Goal: Task Accomplishment & Management: Manage account settings

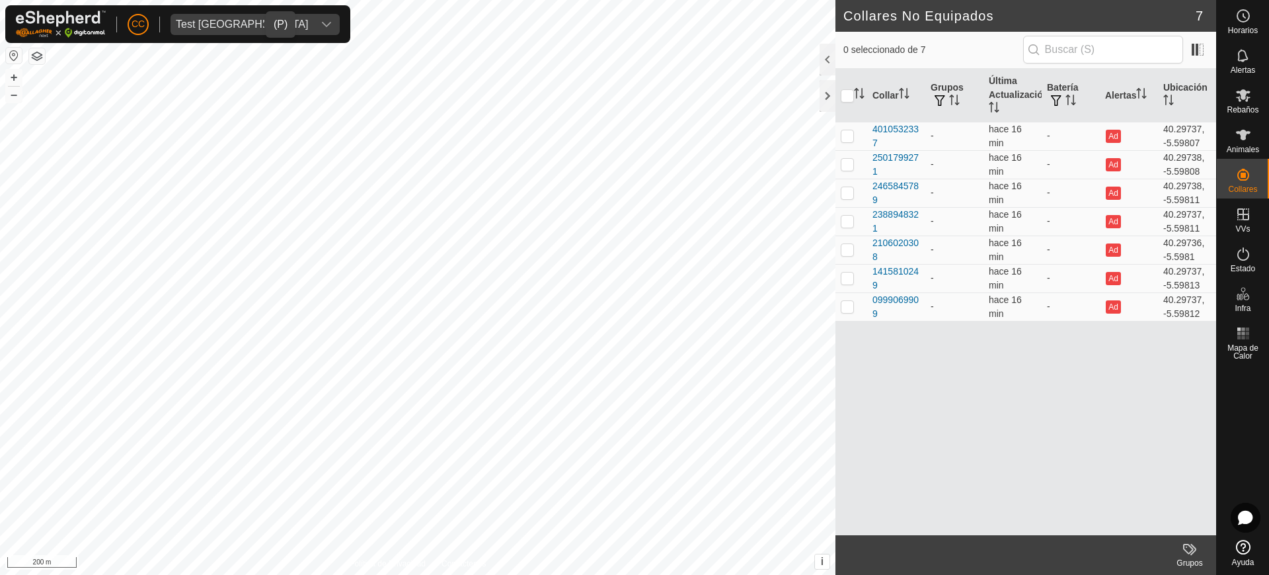
click at [229, 19] on div "Test [GEOGRAPHIC_DATA]" at bounding box center [242, 24] width 132 height 11
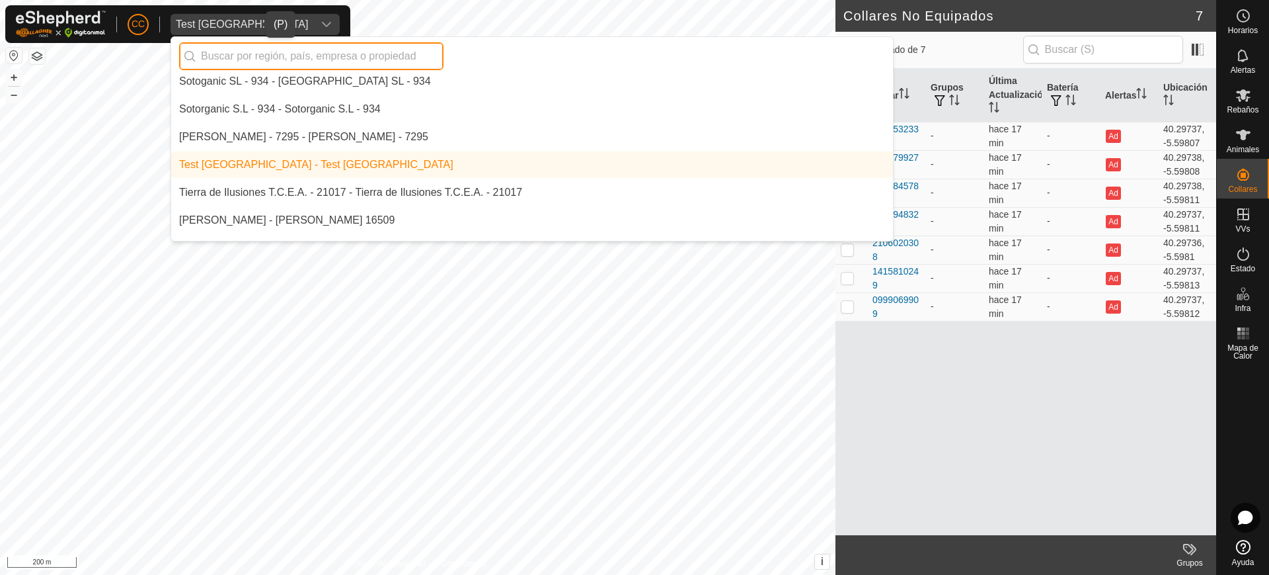
scroll to position [9137, 0]
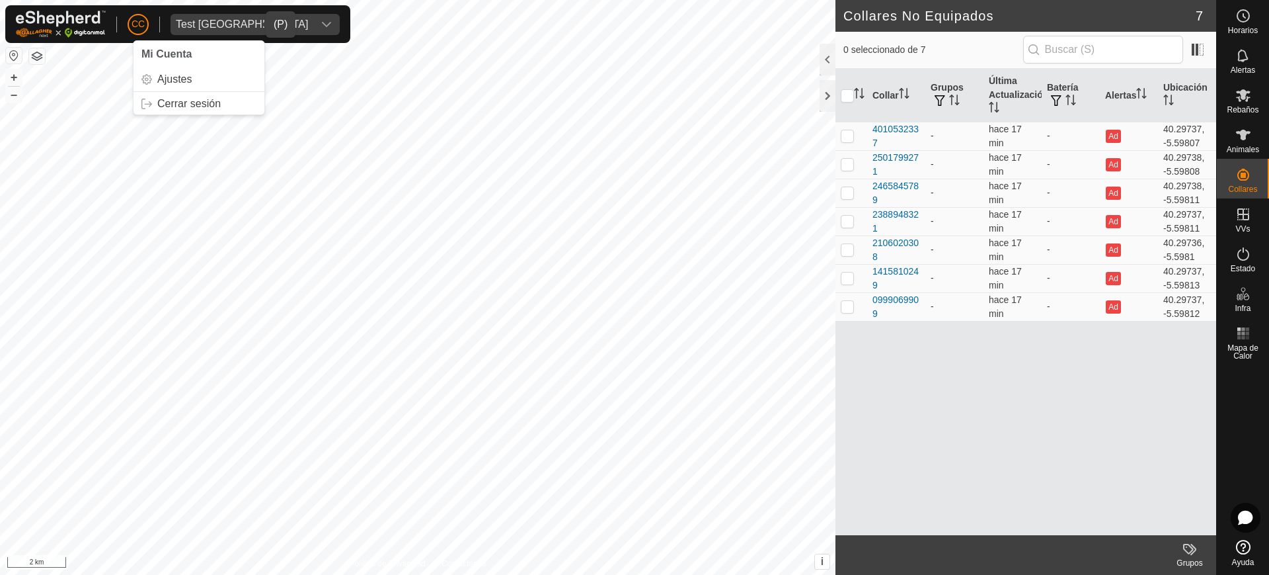
click at [208, 23] on div "Test [GEOGRAPHIC_DATA]" at bounding box center [242, 24] width 132 height 11
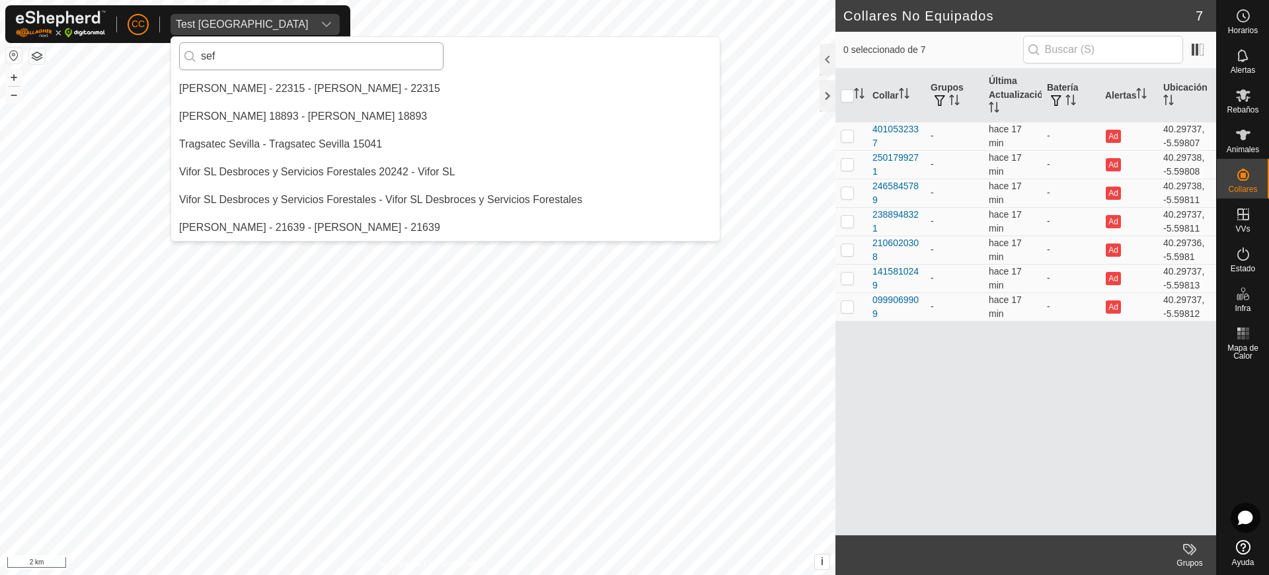
scroll to position [0, 0]
type input "s"
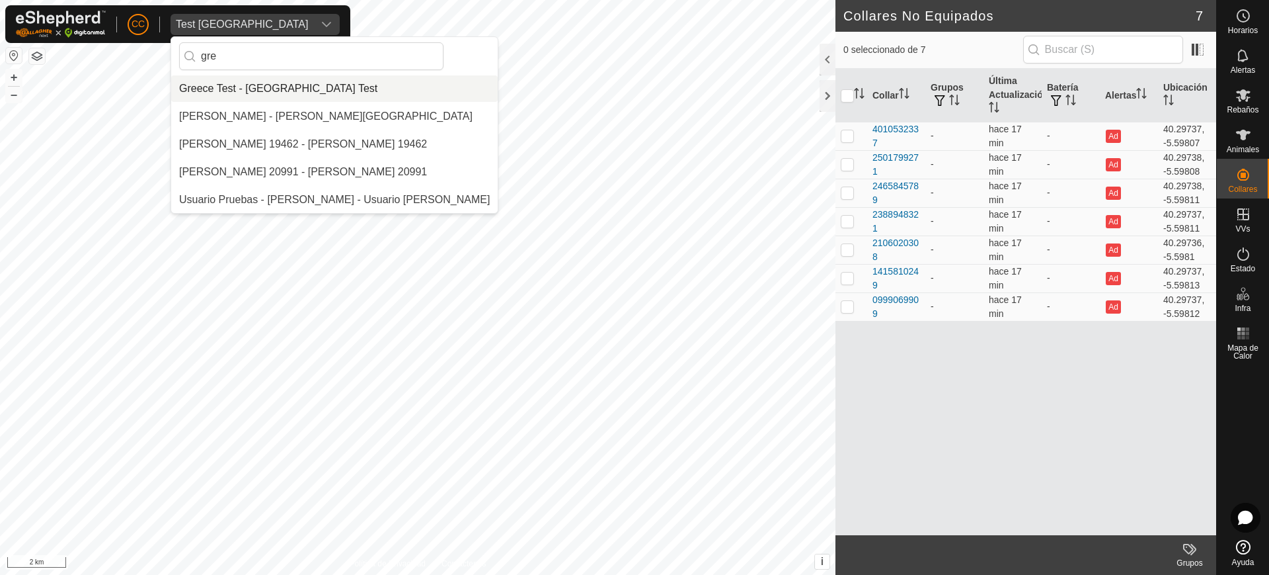
type input "gre"
click at [276, 88] on li "Greece Test - [GEOGRAPHIC_DATA] Test" at bounding box center [334, 88] width 327 height 26
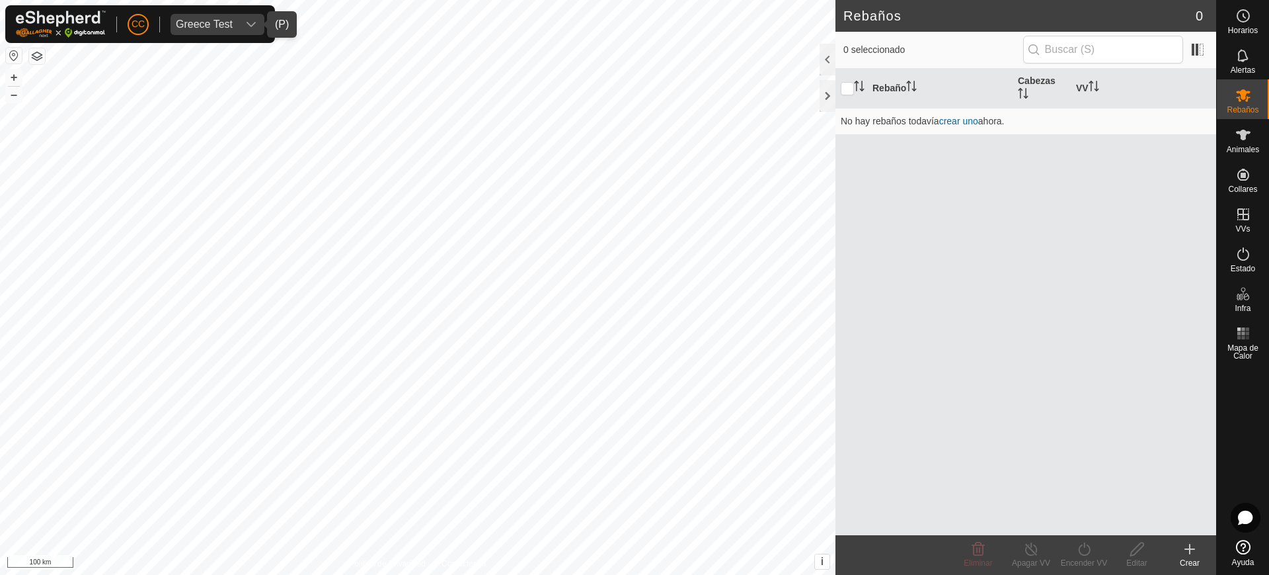
click at [244, 22] on div "dropdown trigger" at bounding box center [251, 24] width 26 height 21
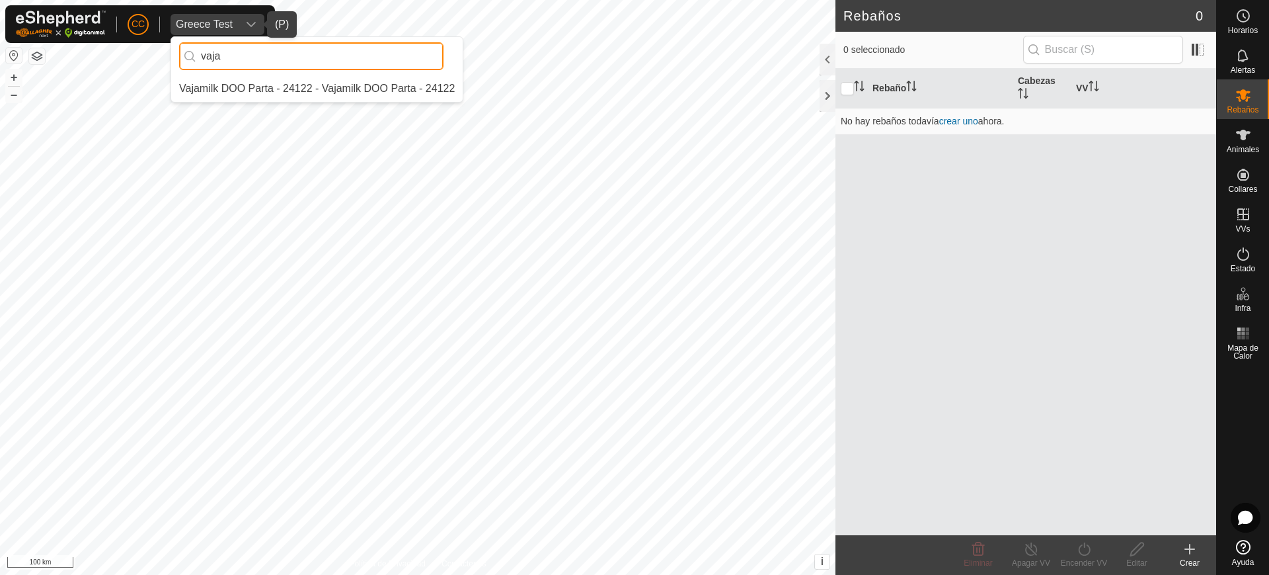
type input "vaja"
click at [285, 87] on li "Vajamilk DOO Parta - 24122 - Vajamilk DOO Parta - 24122" at bounding box center [317, 88] width 292 height 26
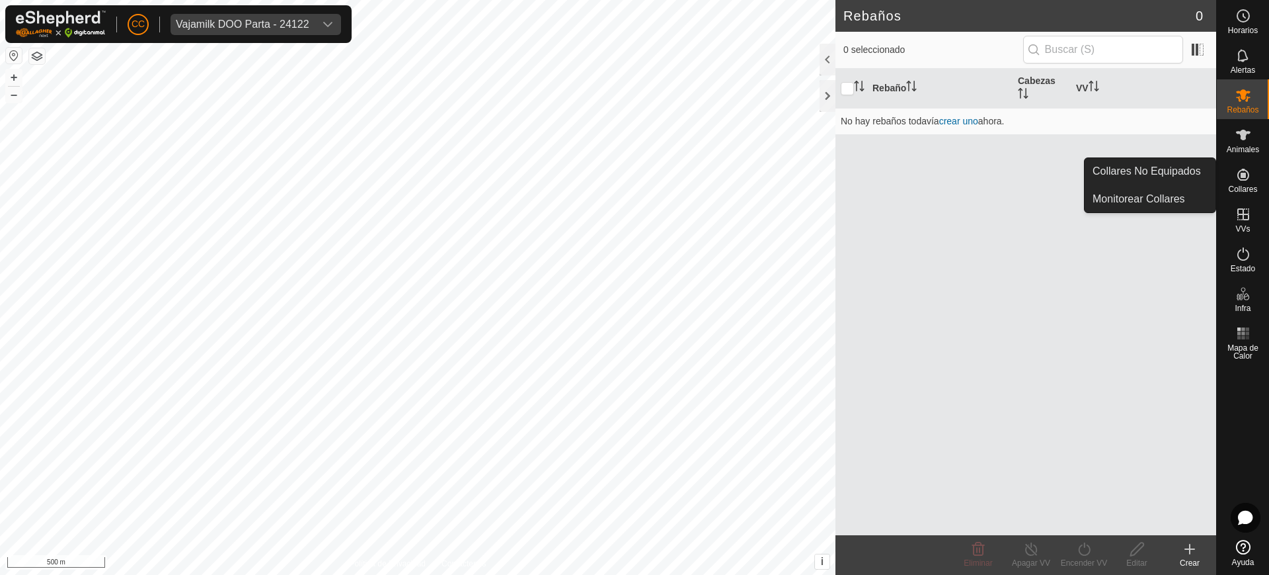
click at [1259, 174] on div "Collares" at bounding box center [1243, 179] width 52 height 40
click at [1186, 170] on link "Collares No Equipados" at bounding box center [1150, 171] width 131 height 26
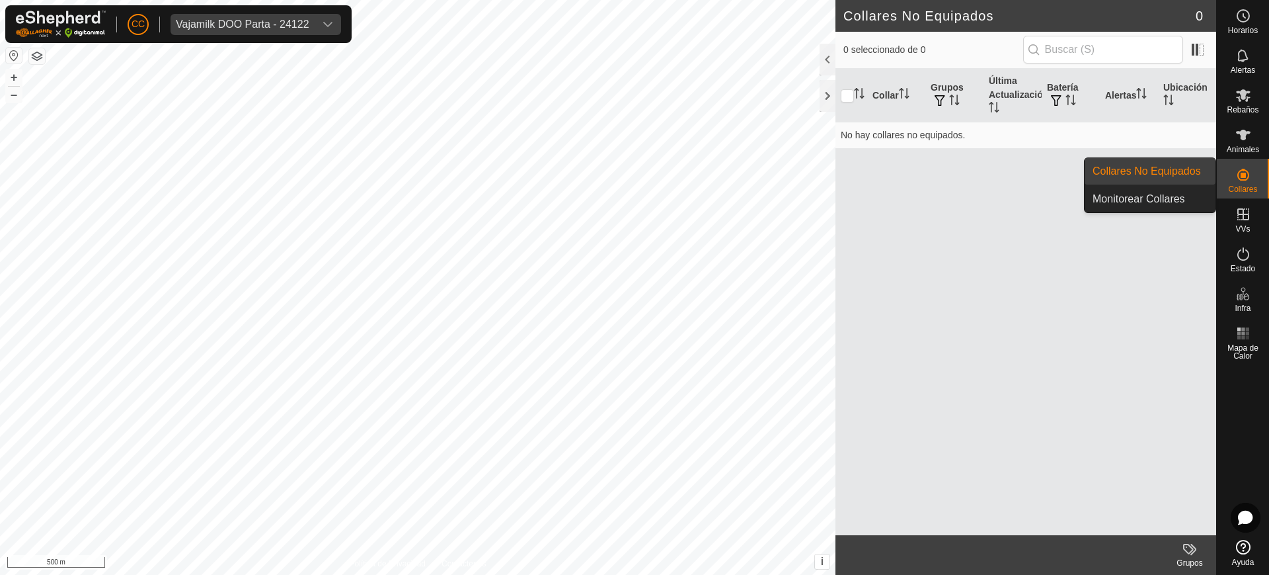
click at [1239, 182] on es-neckbands-svg-icon at bounding box center [1244, 174] width 24 height 21
click at [1157, 175] on link "Collares No Equipados" at bounding box center [1150, 171] width 131 height 26
click at [1250, 189] on span "Collares" at bounding box center [1242, 189] width 29 height 8
click at [1160, 167] on link "Collares No Equipados" at bounding box center [1150, 171] width 131 height 26
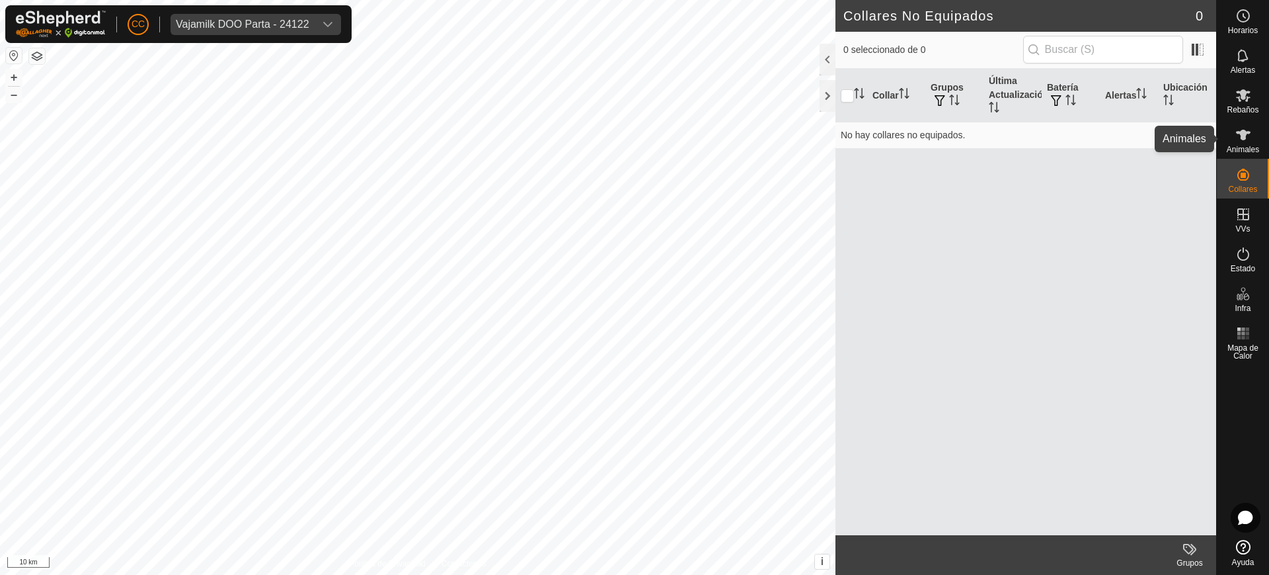
click at [1248, 135] on icon at bounding box center [1244, 135] width 16 height 16
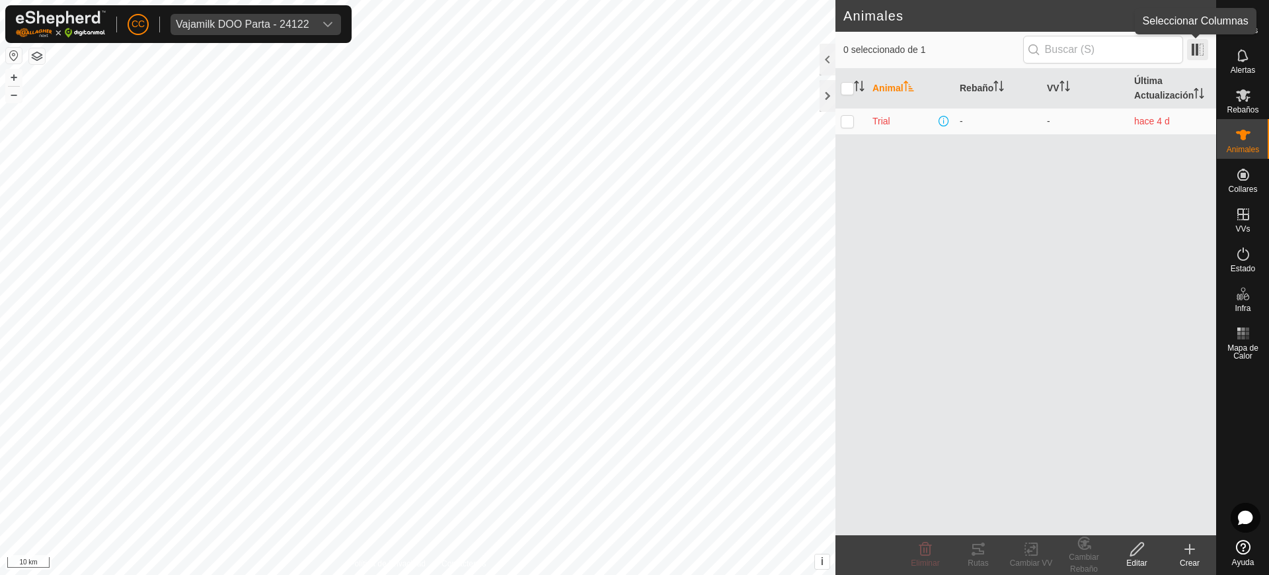
click at [1202, 48] on span at bounding box center [1197, 49] width 21 height 21
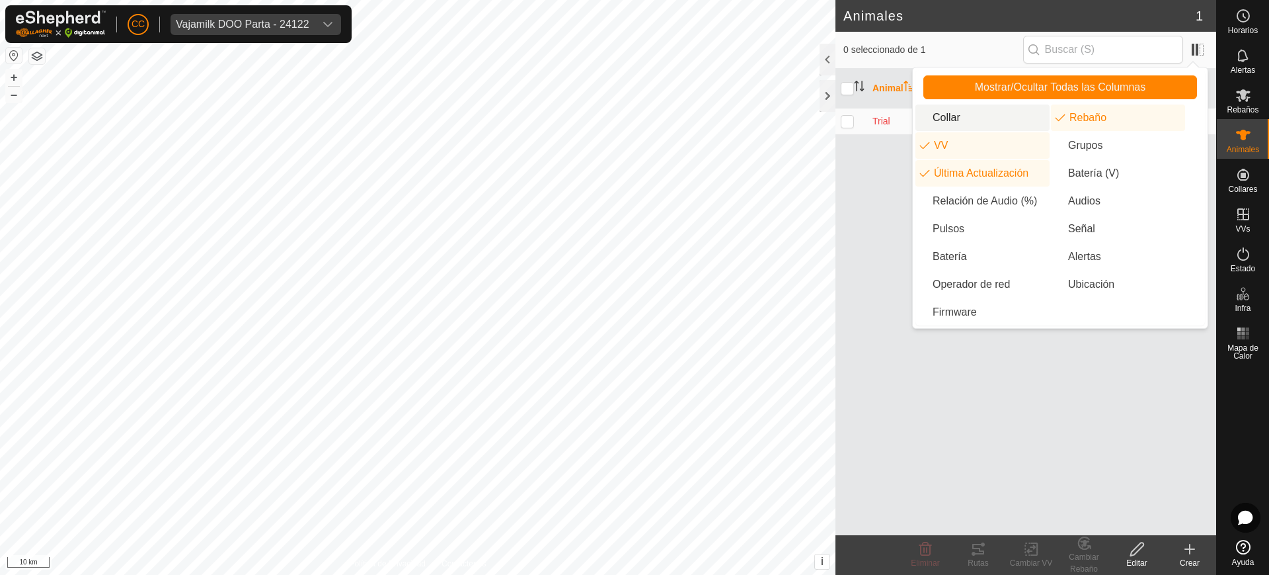
click at [975, 119] on li "Collar" at bounding box center [983, 117] width 134 height 26
click at [951, 380] on div "Animal Collar Rebaño VV Última Actualización Trial 1042042859 - - hace 4 d" at bounding box center [1026, 302] width 381 height 466
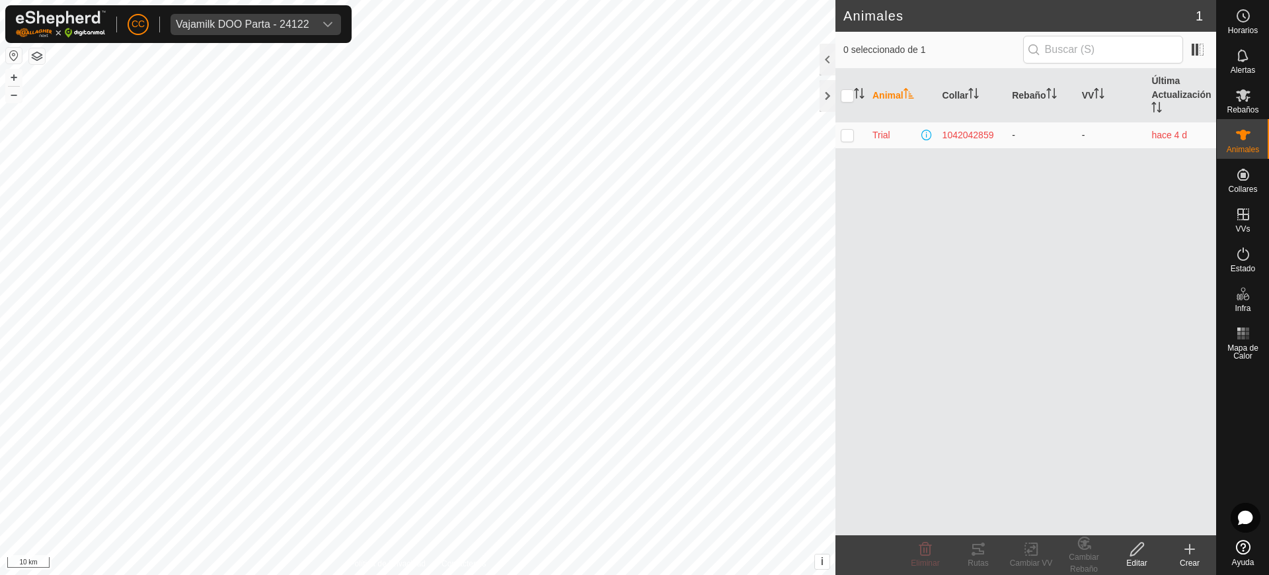
click at [1160, 133] on span "hace 4 d" at bounding box center [1170, 135] width 36 height 11
drag, startPoint x: 1146, startPoint y: 128, endPoint x: 1184, endPoint y: 121, distance: 38.3
click at [1184, 121] on table "Animal Collar Rebaño VV Última Actualización Trial 1042042859 - - hace 4 d" at bounding box center [1026, 109] width 381 height 80
click at [143, 22] on span "CC" at bounding box center [138, 24] width 13 height 14
click at [134, 30] on span "CC" at bounding box center [138, 24] width 13 height 14
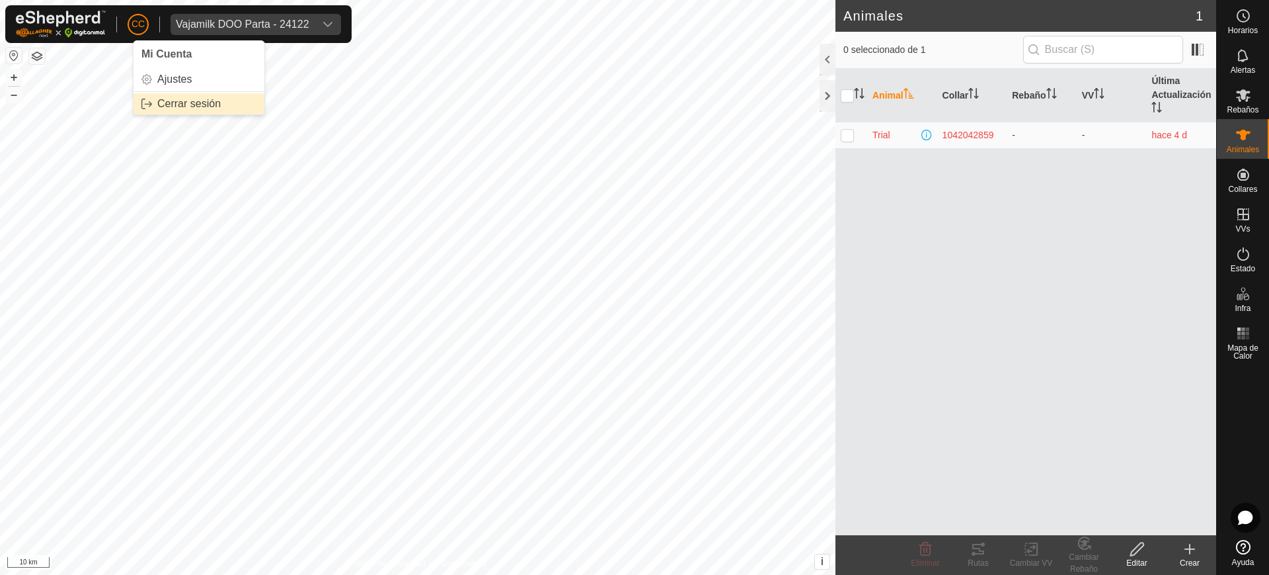
click at [165, 100] on link "Cerrar sesión" at bounding box center [199, 103] width 131 height 21
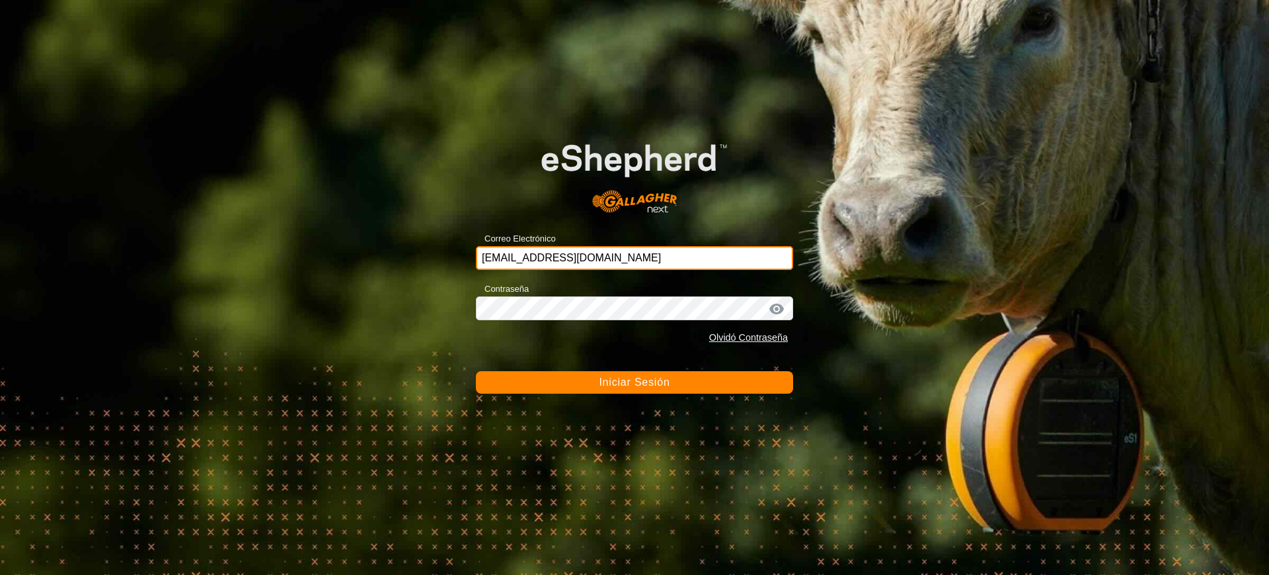
drag, startPoint x: 659, startPoint y: 257, endPoint x: 459, endPoint y: 260, distance: 199.7
click at [459, 260] on div "Correo Electrónico ccallejero@digitanimal.com Contraseña Olvidó Contraseña Inic…" at bounding box center [634, 287] width 1269 height 575
paste input "vaja-milk@correoganadero.es"
type input "vaja-milk@correoganadero.es"
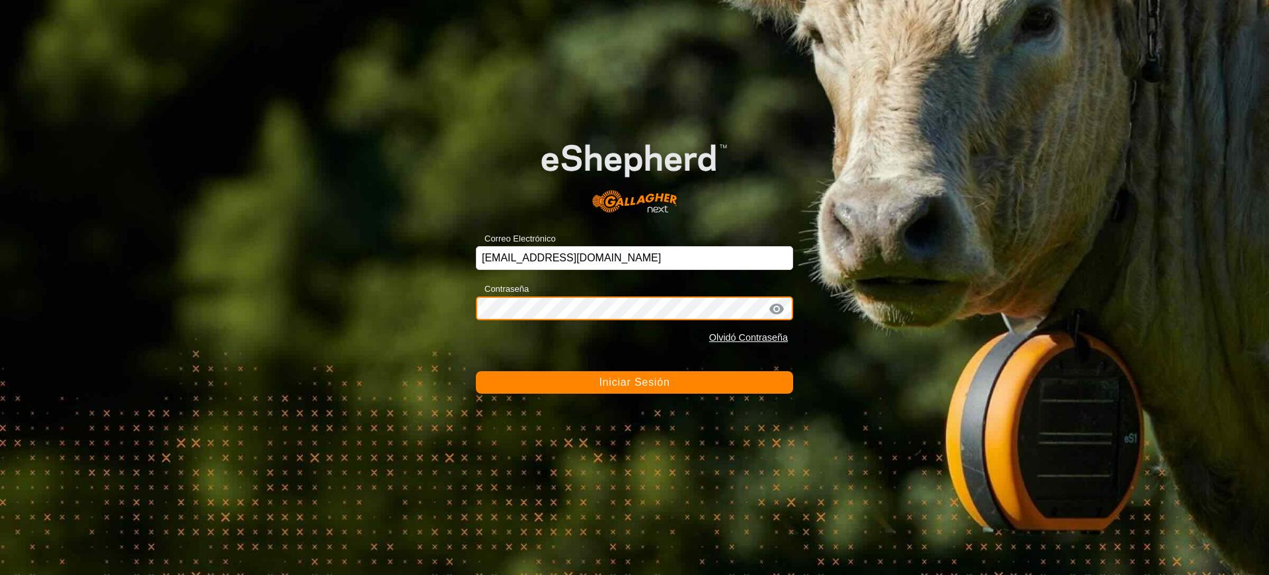
click at [457, 313] on div "Correo Electrónico vaja-milk@correoganadero.es Contraseña Olvidó Contraseña Ini…" at bounding box center [634, 287] width 1269 height 575
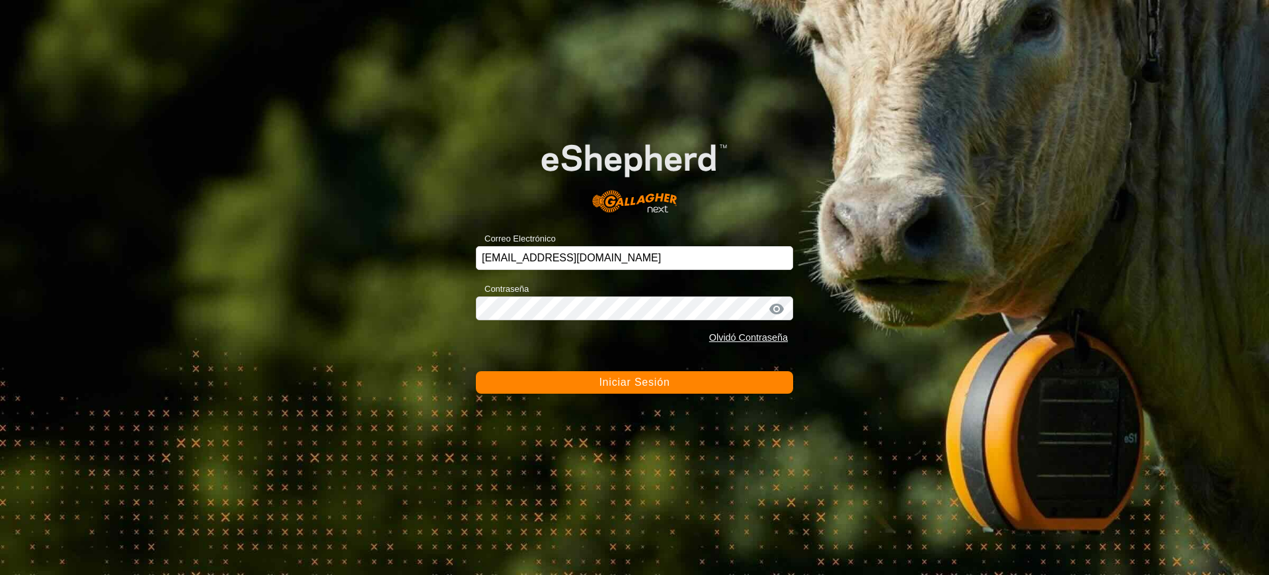
click at [602, 380] on span "Iniciar Sesión" at bounding box center [634, 381] width 71 height 11
